Goal: Task Accomplishment & Management: Manage account settings

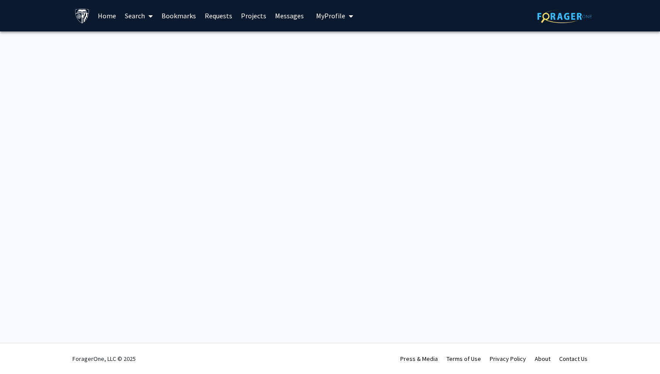
click at [335, 7] on button "My Profile" at bounding box center [334, 15] width 42 height 31
click at [327, 44] on img at bounding box center [330, 44] width 17 height 17
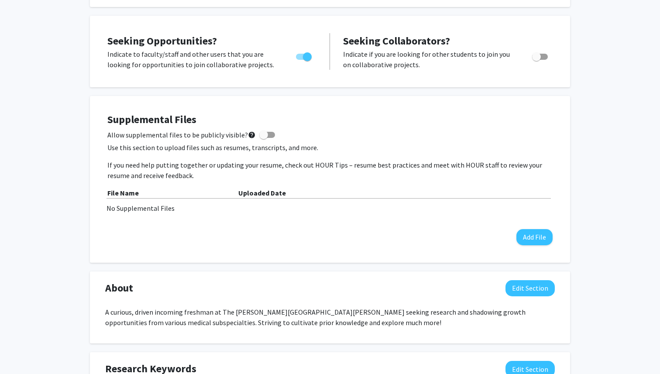
scroll to position [216, 0]
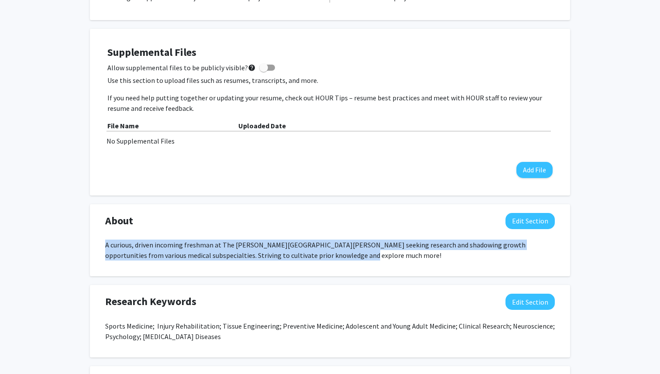
drag, startPoint x: 340, startPoint y: 254, endPoint x: 101, endPoint y: 245, distance: 239.3
click at [101, 245] on div "A curious, driven incoming freshman at The [PERSON_NAME][GEOGRAPHIC_DATA][PERSO…" at bounding box center [330, 254] width 463 height 28
copy p "A curious, driven incoming freshman at The [PERSON_NAME][GEOGRAPHIC_DATA][PERSO…"
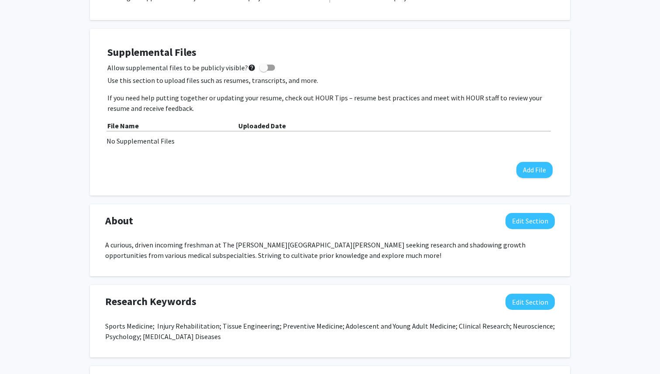
click at [306, 231] on div "About Edit Section" at bounding box center [330, 223] width 463 height 20
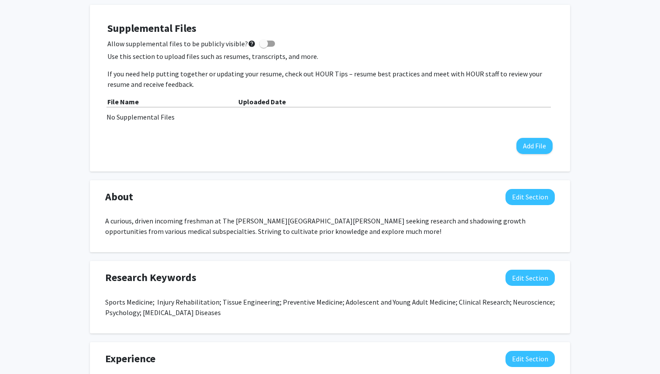
scroll to position [242, 0]
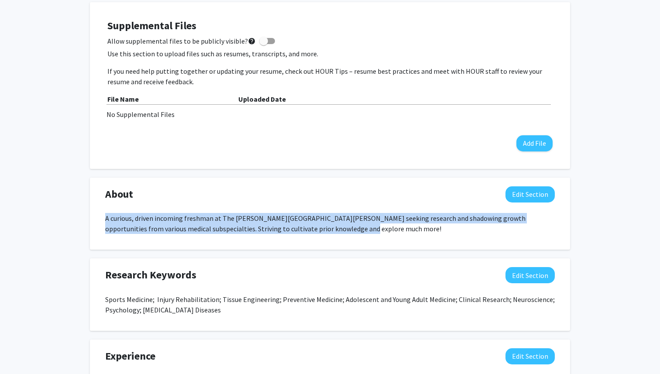
drag, startPoint x: 335, startPoint y: 232, endPoint x: 105, endPoint y: 216, distance: 230.5
click at [105, 216] on div "A curious, driven incoming freshman at The [PERSON_NAME][GEOGRAPHIC_DATA][PERSO…" at bounding box center [330, 227] width 463 height 28
copy p "A curious, driven incoming freshman at The [PERSON_NAME][GEOGRAPHIC_DATA][PERSO…"
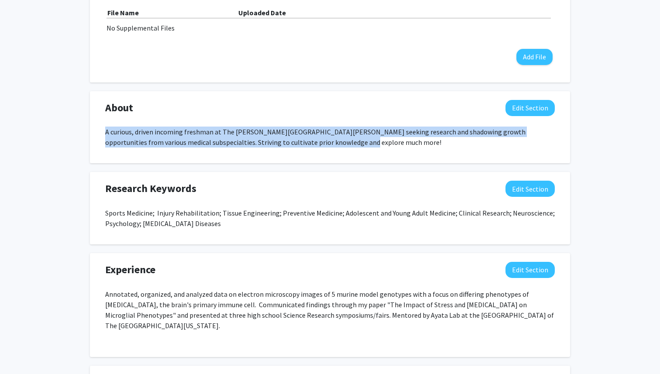
scroll to position [420, 0]
